Goal: Use online tool/utility: Utilize a website feature to perform a specific function

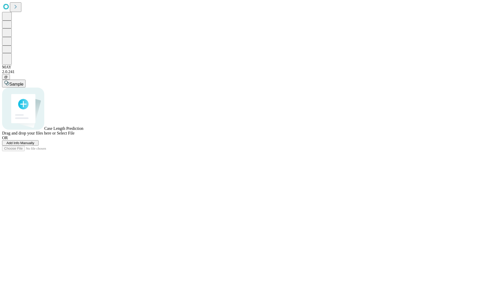
click at [34, 145] on span "Add Info Manually" at bounding box center [21, 143] width 28 height 4
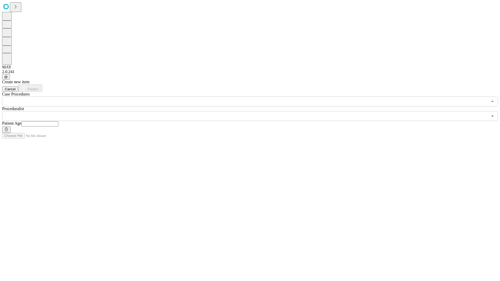
click at [58, 121] on input "text" at bounding box center [39, 123] width 37 height 5
type input "**"
click at [253, 111] on input "text" at bounding box center [244, 116] width 485 height 10
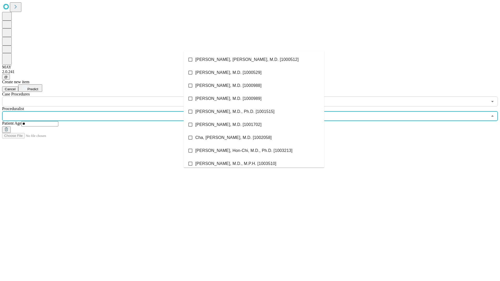
click at [254, 60] on li "[PERSON_NAME], [PERSON_NAME], M.D. [1000512]" at bounding box center [253, 59] width 141 height 13
click at [109, 97] on input "text" at bounding box center [244, 102] width 485 height 10
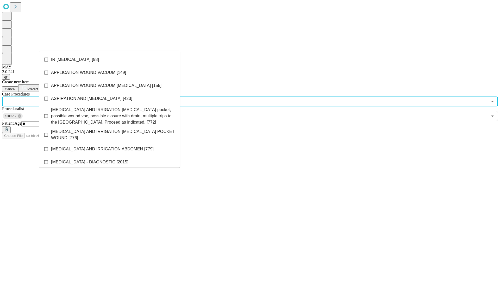
click at [110, 60] on li "IR [MEDICAL_DATA] [98]" at bounding box center [109, 59] width 141 height 13
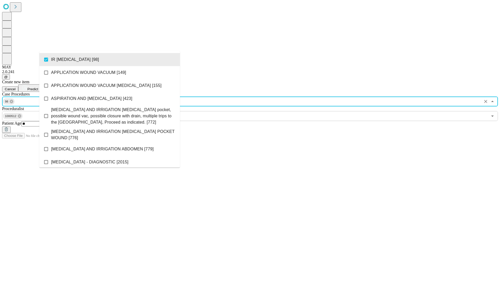
click at [38, 87] on span "Predict" at bounding box center [32, 89] width 11 height 4
